Goal: Task Accomplishment & Management: Use online tool/utility

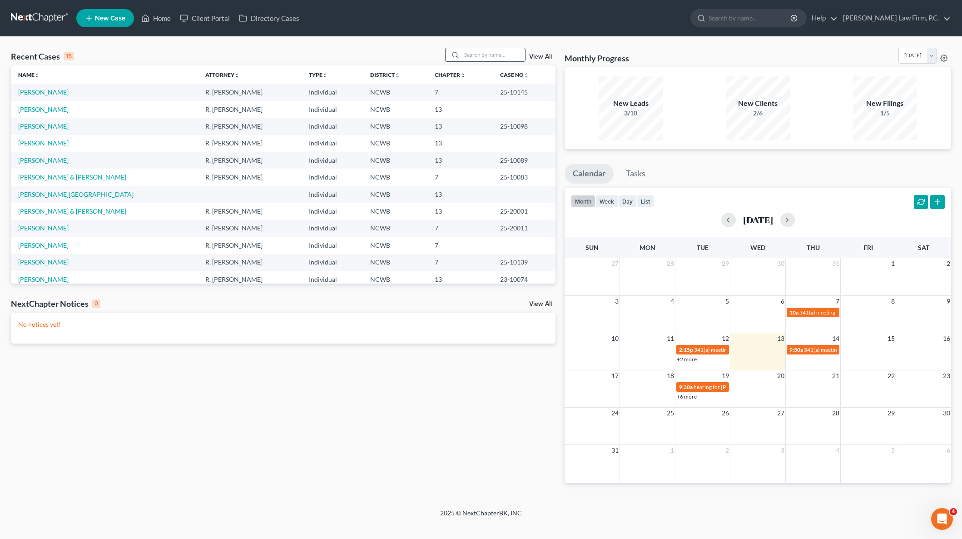
click at [479, 55] on input "search" at bounding box center [494, 54] width 64 height 13
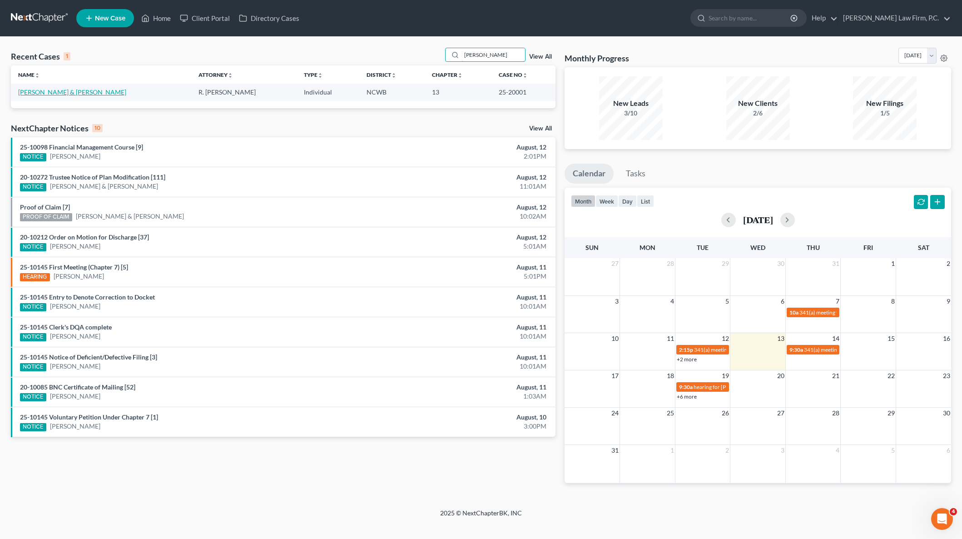
type input "mackey"
click at [67, 90] on link "Mackey, Crawford & Mackey , Kimie" at bounding box center [72, 92] width 108 height 8
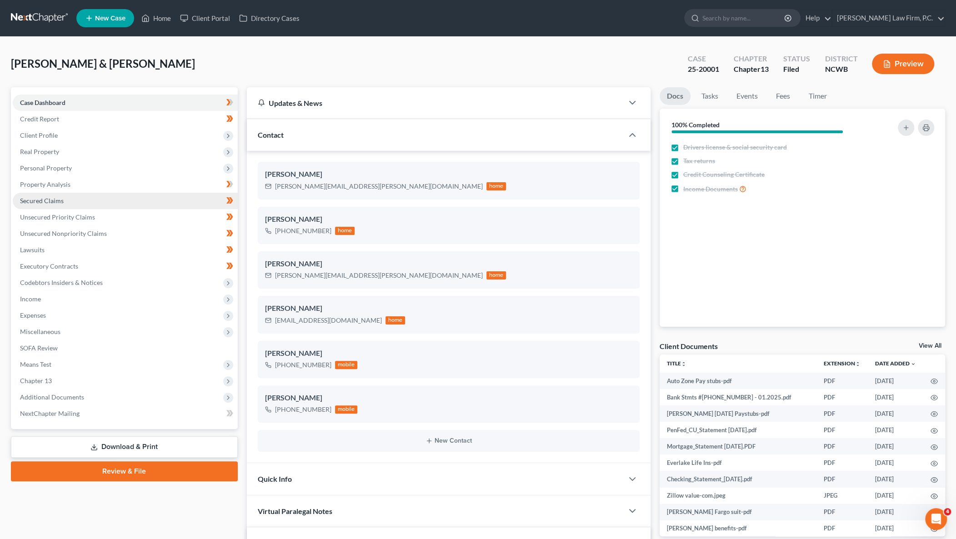
click at [37, 197] on span "Secured Claims" at bounding box center [42, 201] width 44 height 8
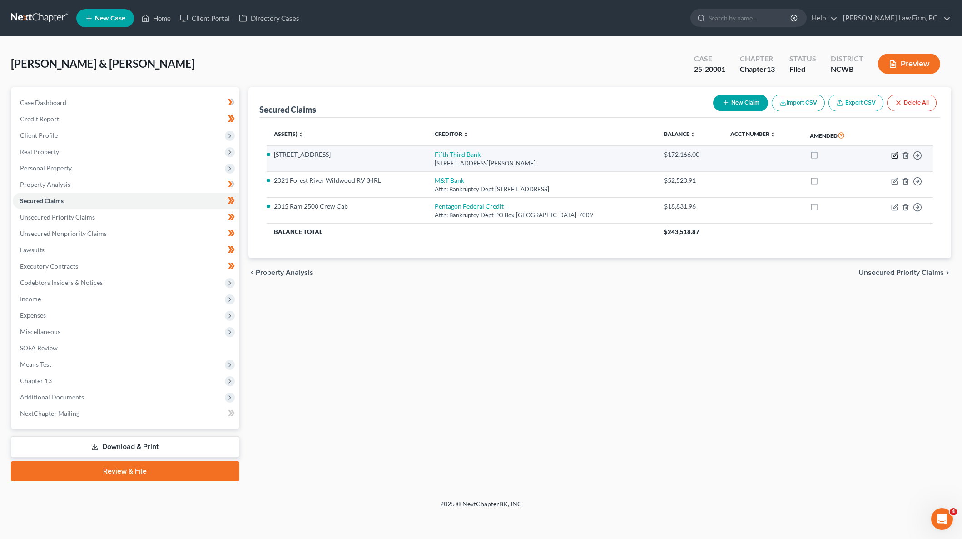
click at [895, 154] on icon "button" at bounding box center [896, 154] width 4 height 4
select select "36"
select select "3"
select select "2"
select select "0"
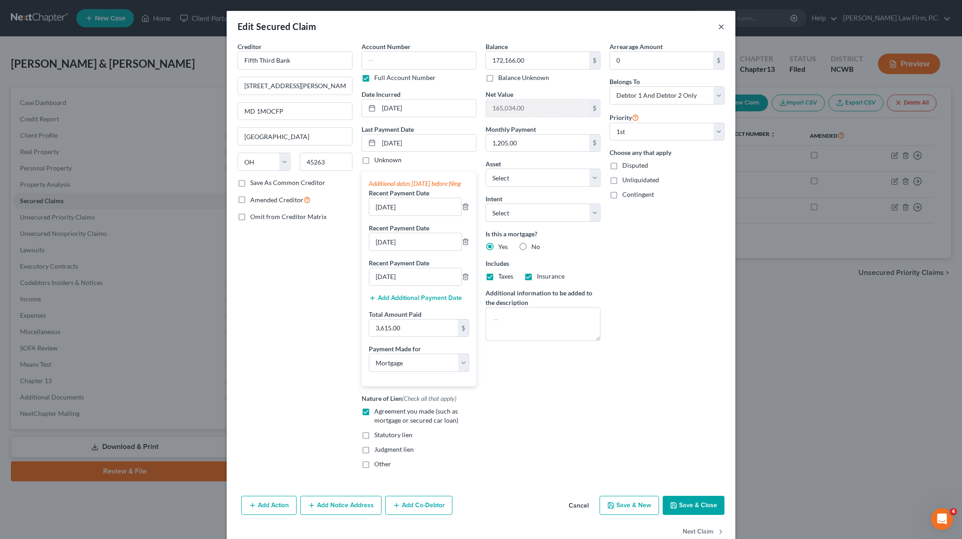
click at [720, 24] on button "×" at bounding box center [721, 26] width 6 height 11
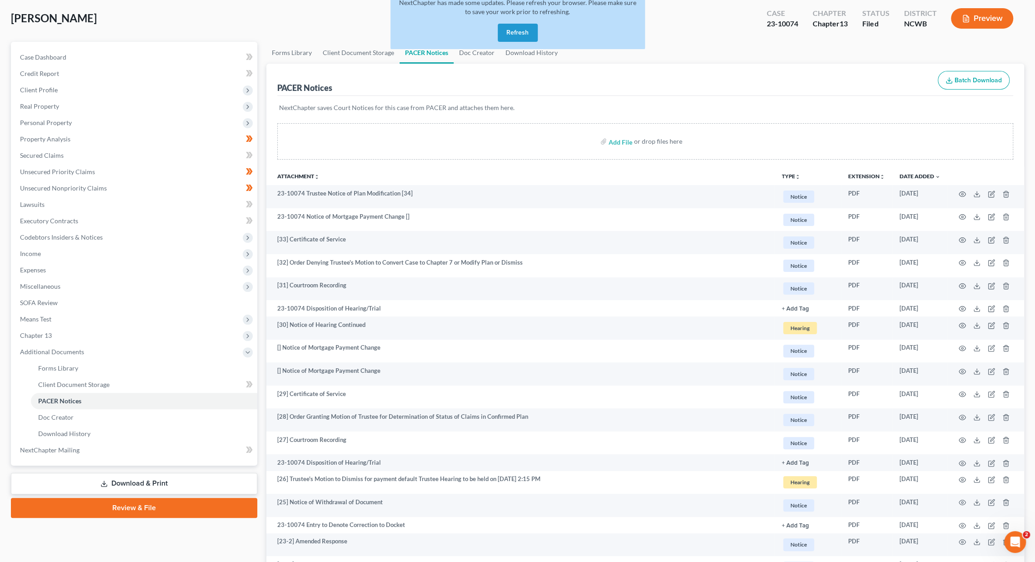
click at [519, 29] on button "Refresh" at bounding box center [518, 33] width 40 height 18
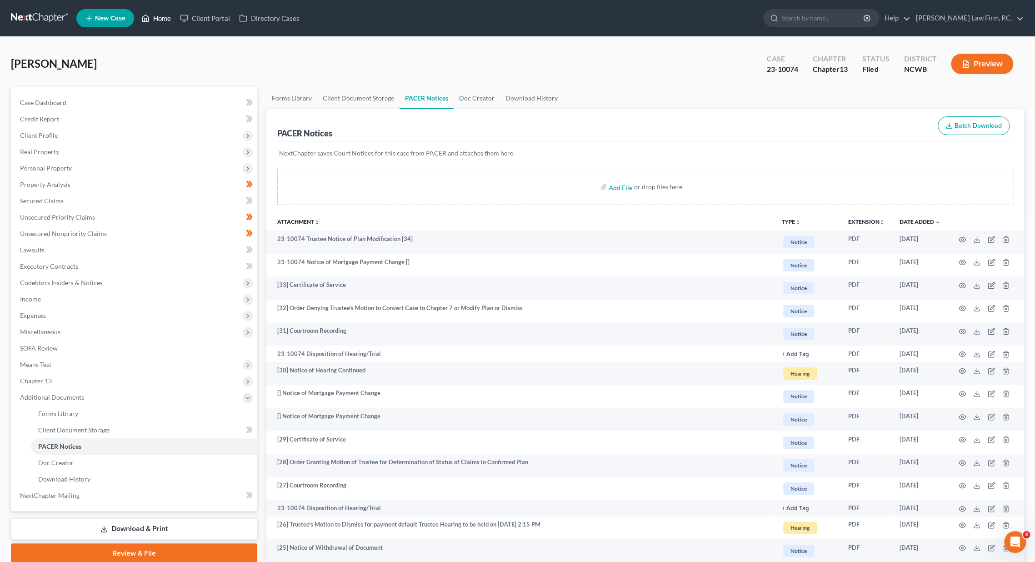
click at [161, 20] on link "Home" at bounding box center [156, 18] width 39 height 16
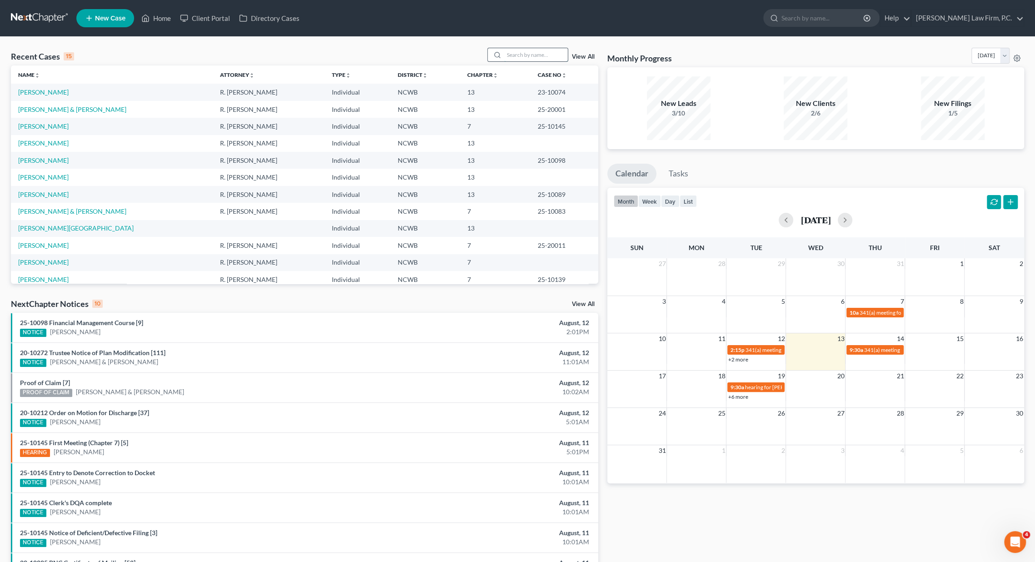
click at [513, 55] on input "search" at bounding box center [536, 54] width 64 height 13
click at [51, 176] on link "[PERSON_NAME]" at bounding box center [43, 177] width 50 height 8
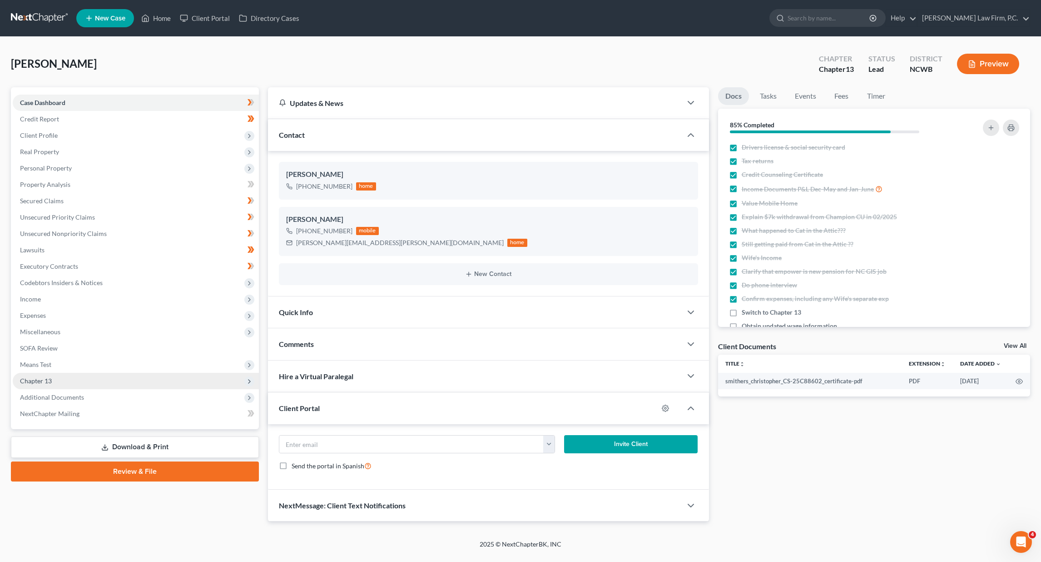
click at [50, 375] on span "Chapter 13" at bounding box center [136, 381] width 246 height 16
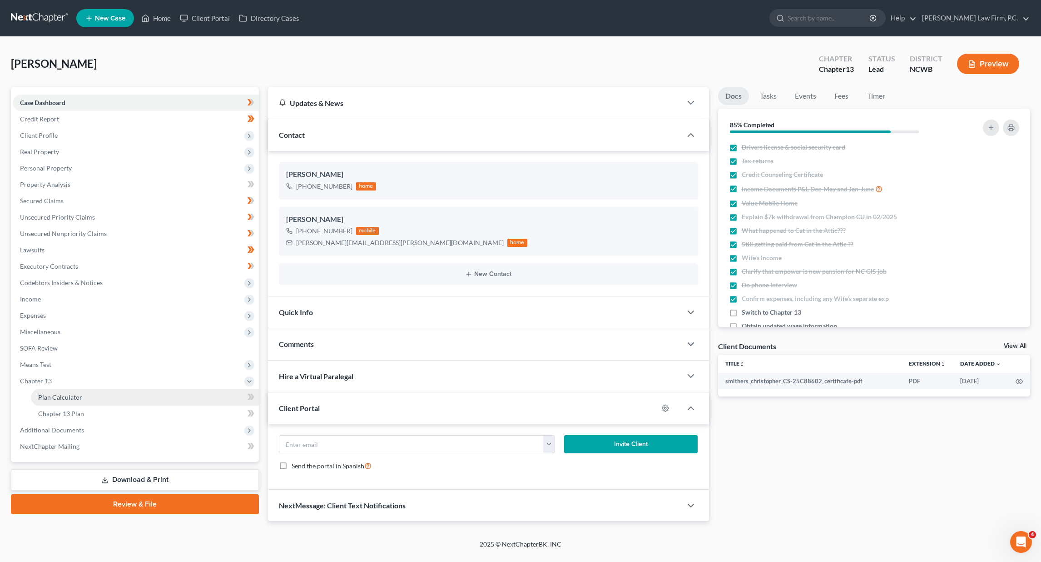
click at [52, 402] on link "Plan Calculator" at bounding box center [145, 397] width 228 height 16
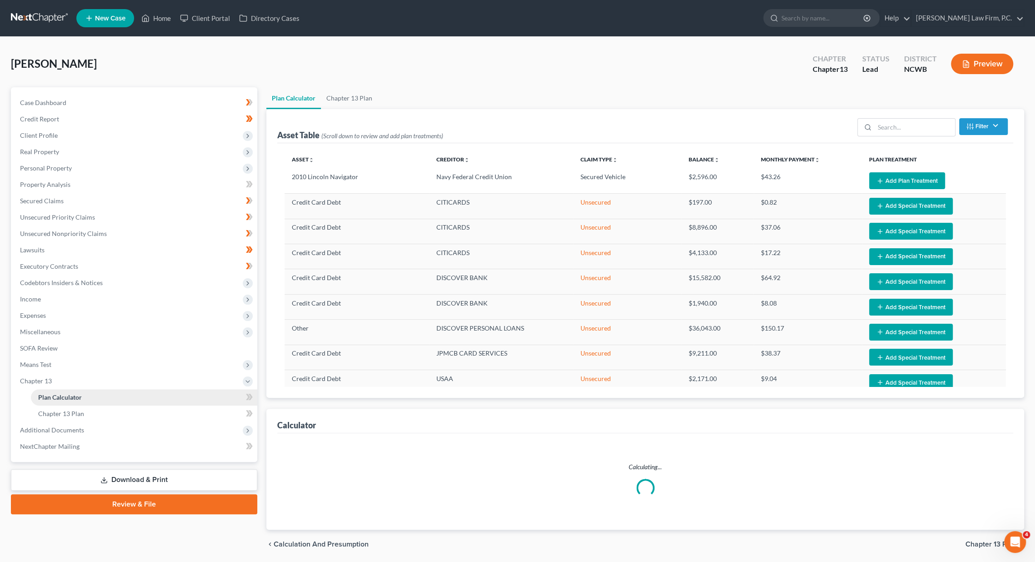
select select "59"
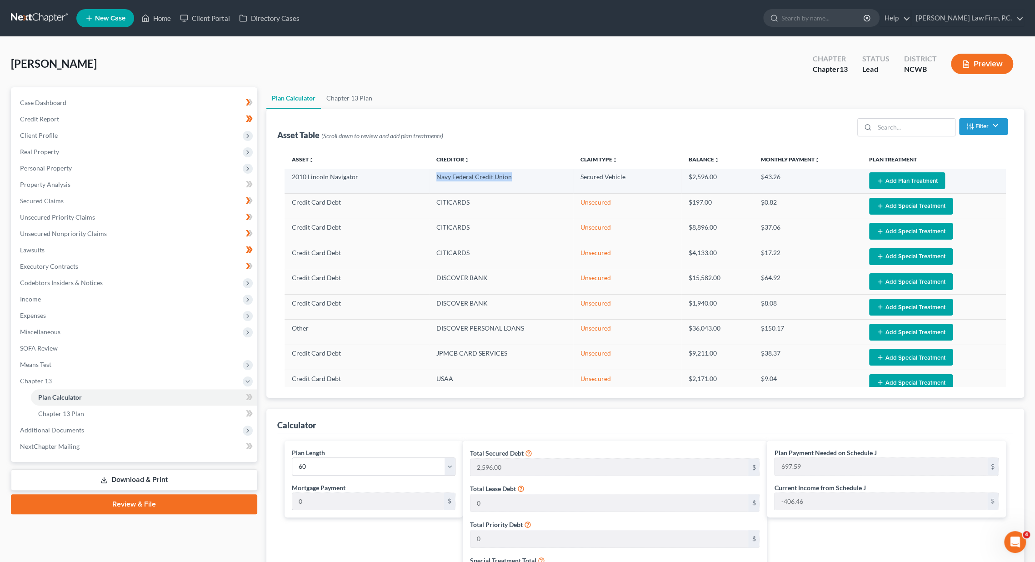
drag, startPoint x: 434, startPoint y: 177, endPoint x: 511, endPoint y: 178, distance: 76.3
click at [511, 178] on td "Navy Federal Credit Union" at bounding box center [501, 181] width 144 height 25
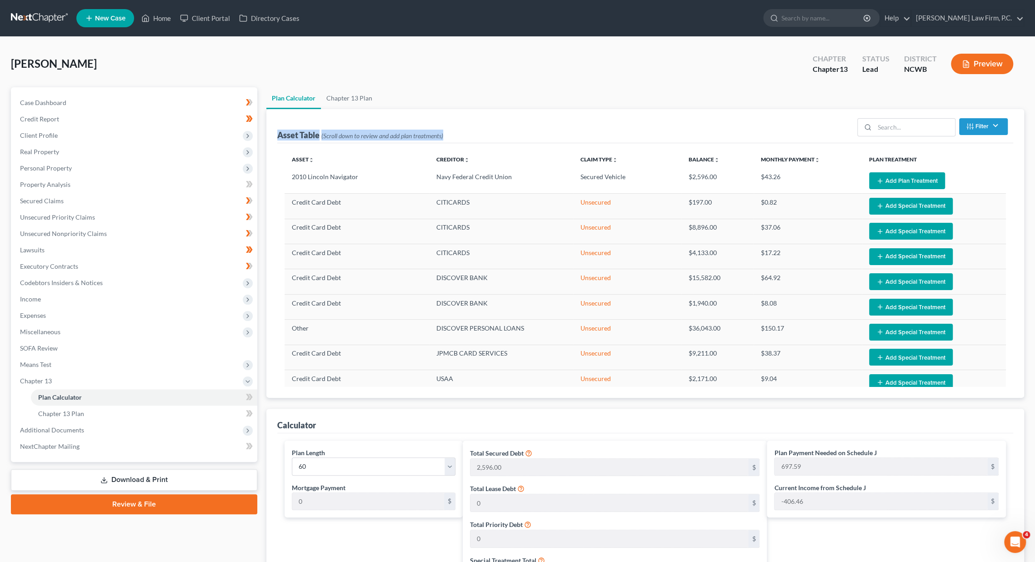
drag, startPoint x: 444, startPoint y: 136, endPoint x: 272, endPoint y: 139, distance: 172.7
click at [272, 139] on div "Asset Table (Scroll down to review and add plan treatments) Filter Claim Type F…" at bounding box center [644, 253] width 757 height 289
click at [533, 127] on div "Asset Table (Scroll down to review and add plan treatments) Filter Claim Type F…" at bounding box center [645, 126] width 736 height 34
click at [38, 311] on span "Expenses" at bounding box center [33, 315] width 26 height 8
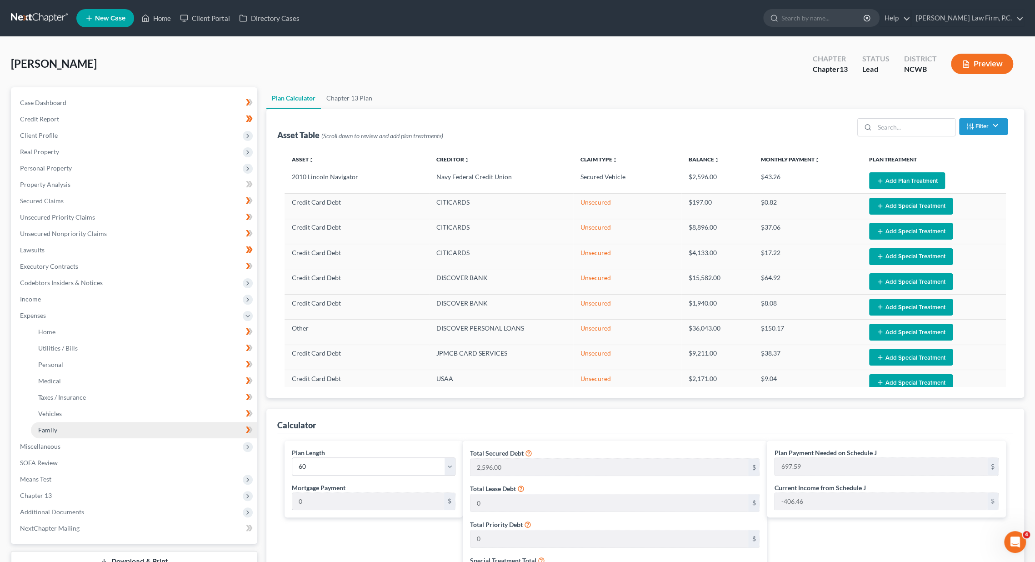
drag, startPoint x: 50, startPoint y: 429, endPoint x: 96, endPoint y: 423, distance: 46.2
click at [50, 428] on span "Family" at bounding box center [47, 430] width 19 height 8
